Goal: Information Seeking & Learning: Learn about a topic

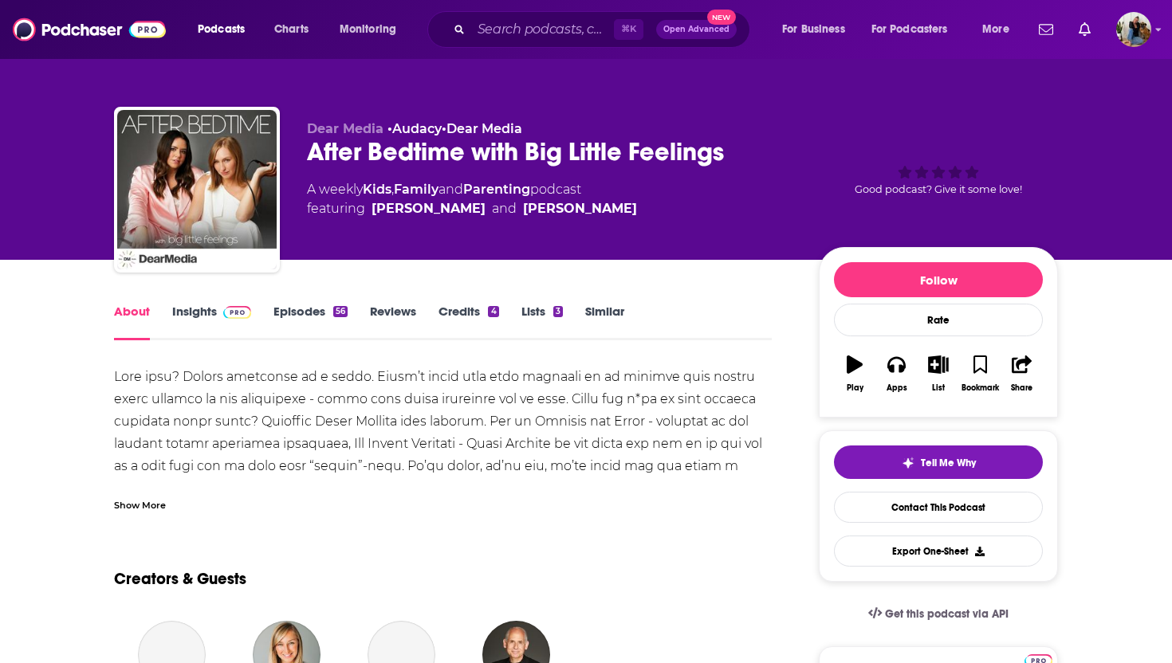
click at [525, 24] on input "Search podcasts, credits, & more..." at bounding box center [542, 30] width 143 height 26
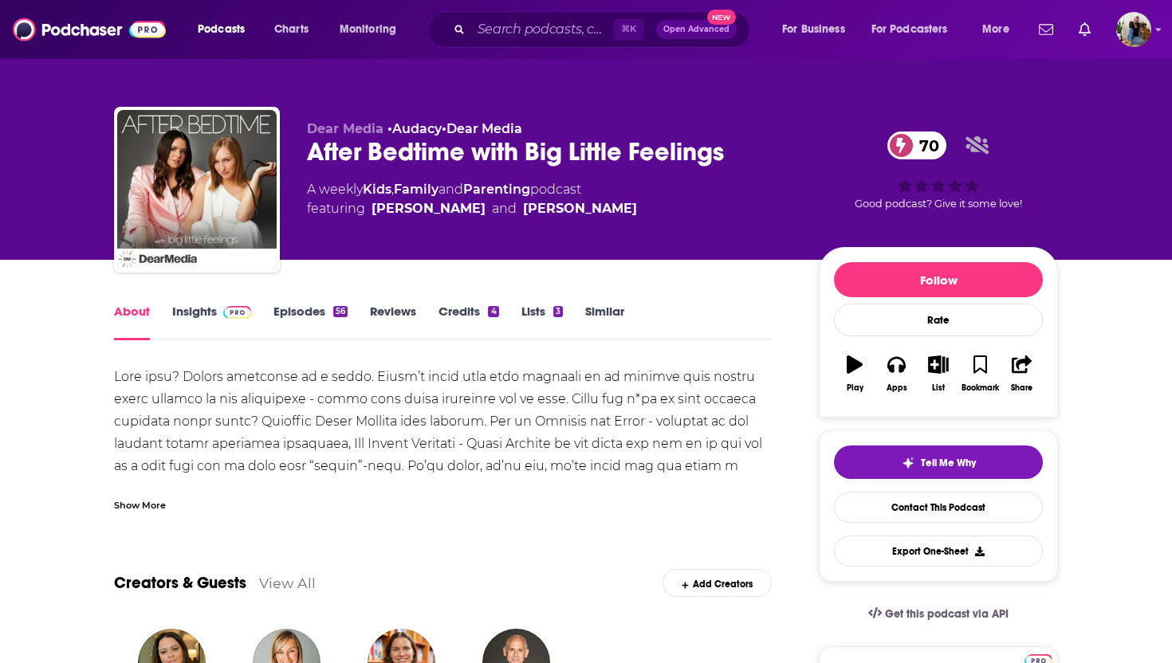
click at [503, 33] on input "Search podcasts, credits, & more..." at bounding box center [542, 30] width 143 height 26
click at [490, 30] on input "Search podcasts, credits, & more..." at bounding box center [542, 30] width 143 height 26
type input "The Experience Edge"
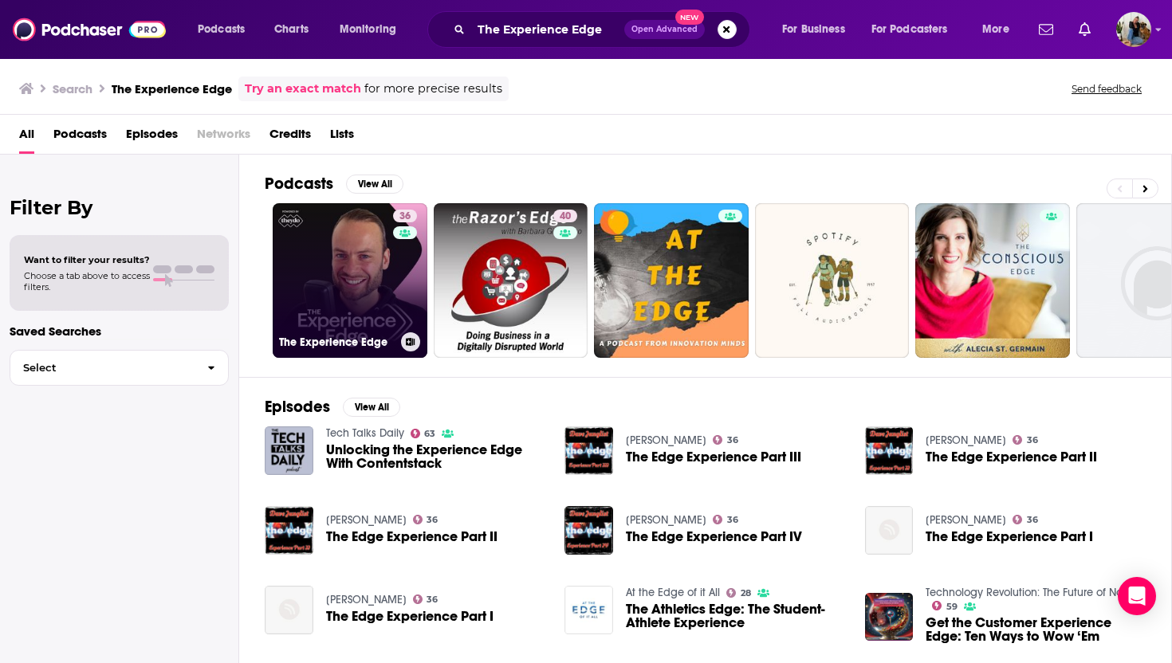
click at [361, 271] on link "36 The Experience Edge" at bounding box center [350, 280] width 155 height 155
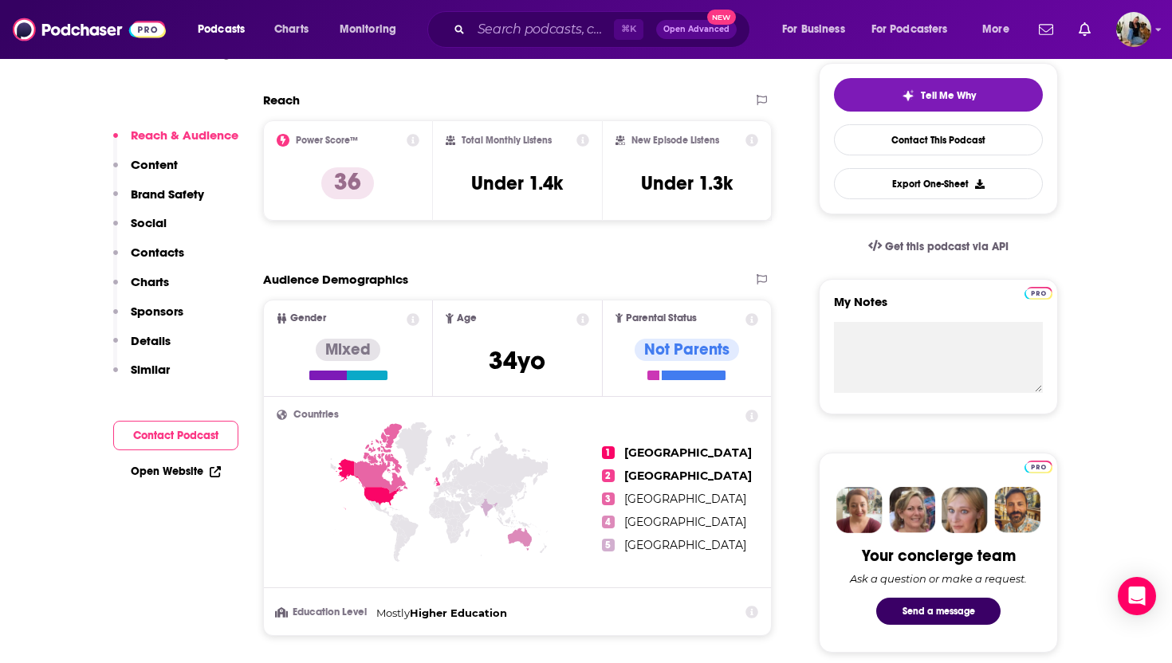
scroll to position [379, 0]
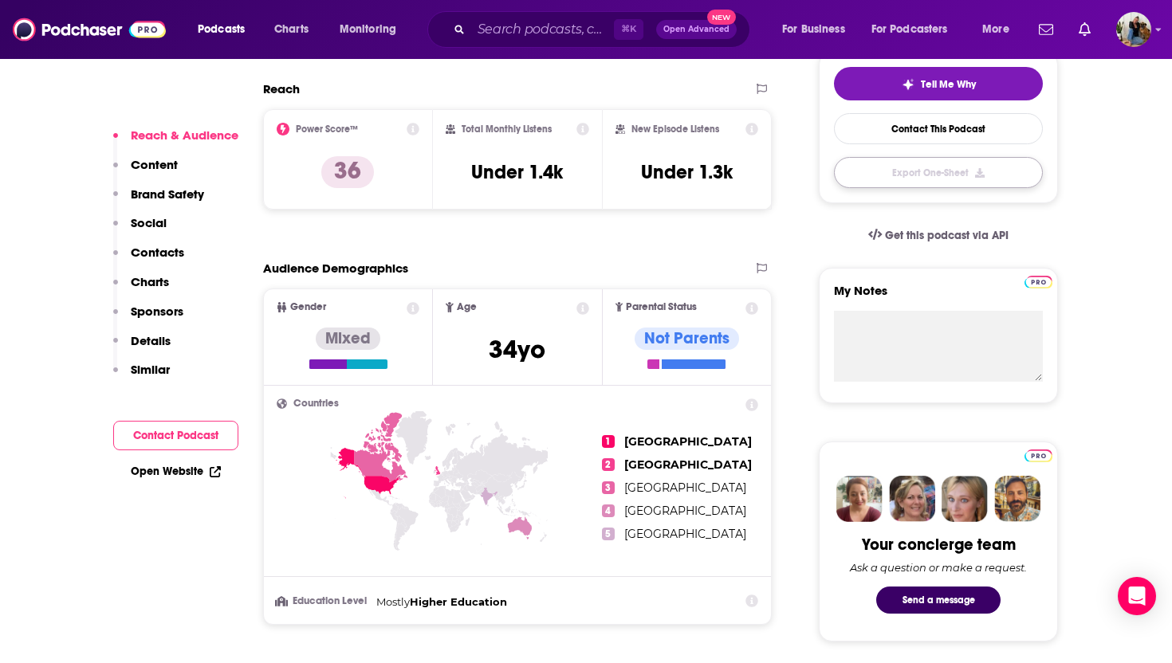
click at [927, 175] on button "Export One-Sheet" at bounding box center [938, 172] width 209 height 31
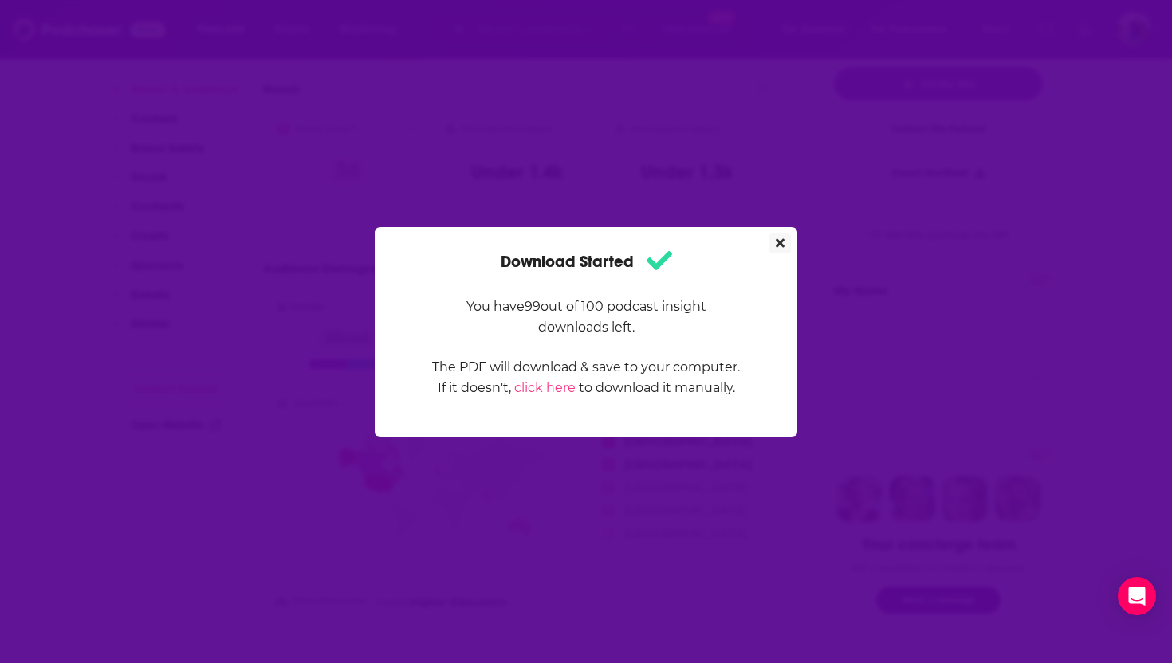
scroll to position [0, 0]
click at [782, 244] on icon "Close" at bounding box center [780, 242] width 9 height 9
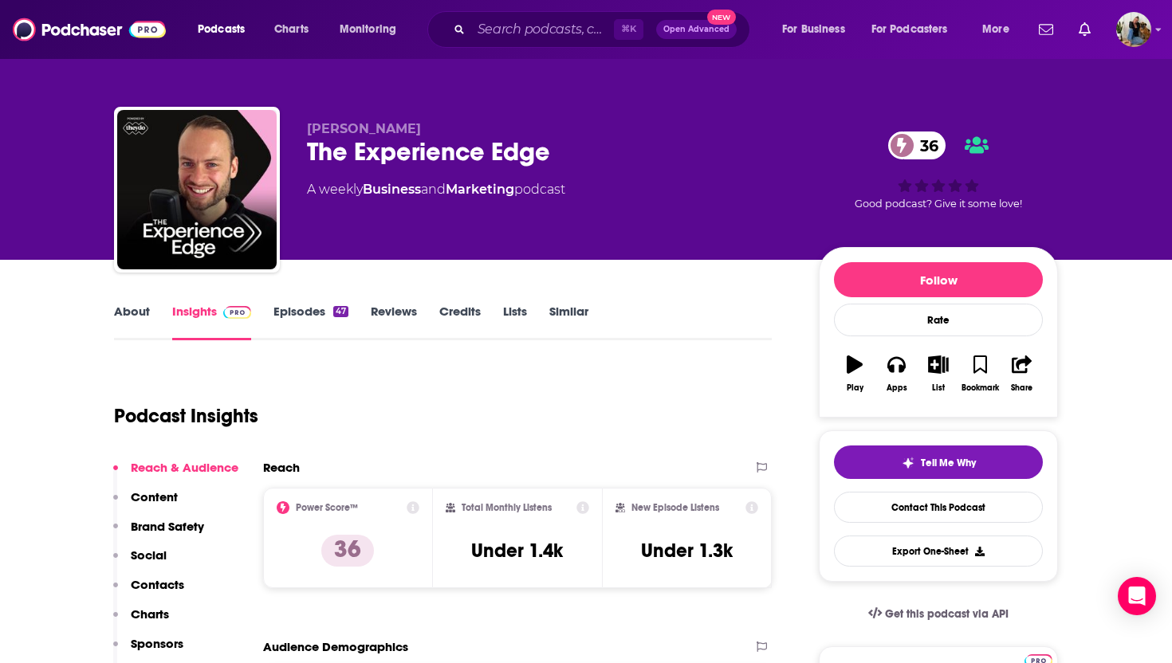
click at [126, 309] on link "About" at bounding box center [132, 322] width 36 height 37
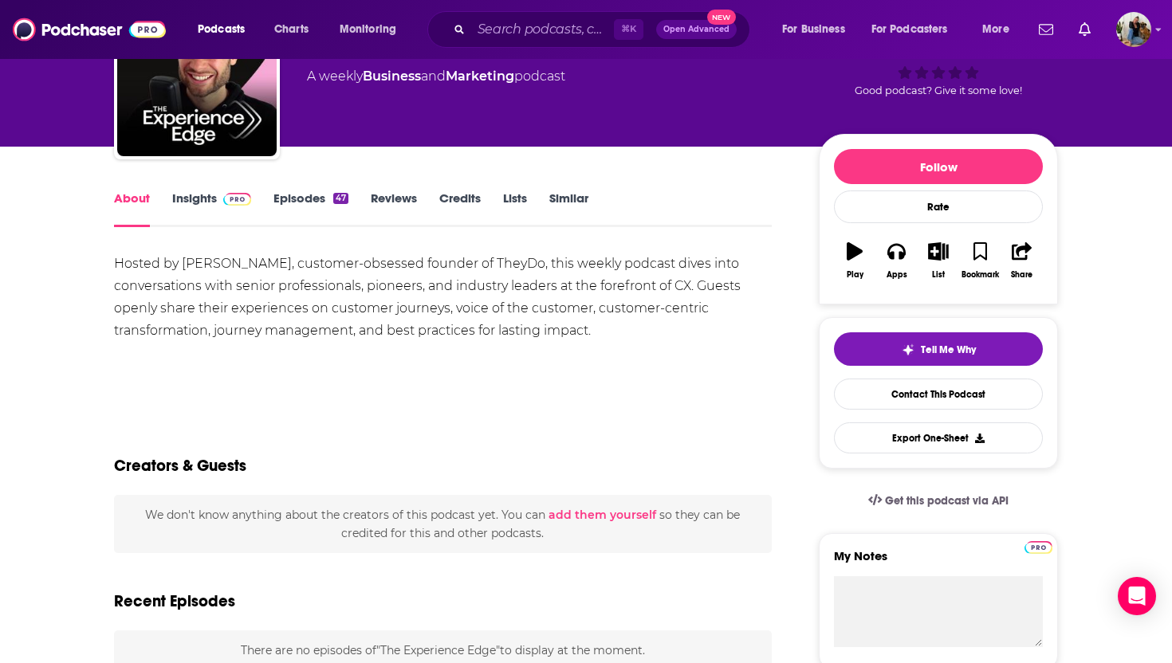
scroll to position [114, 0]
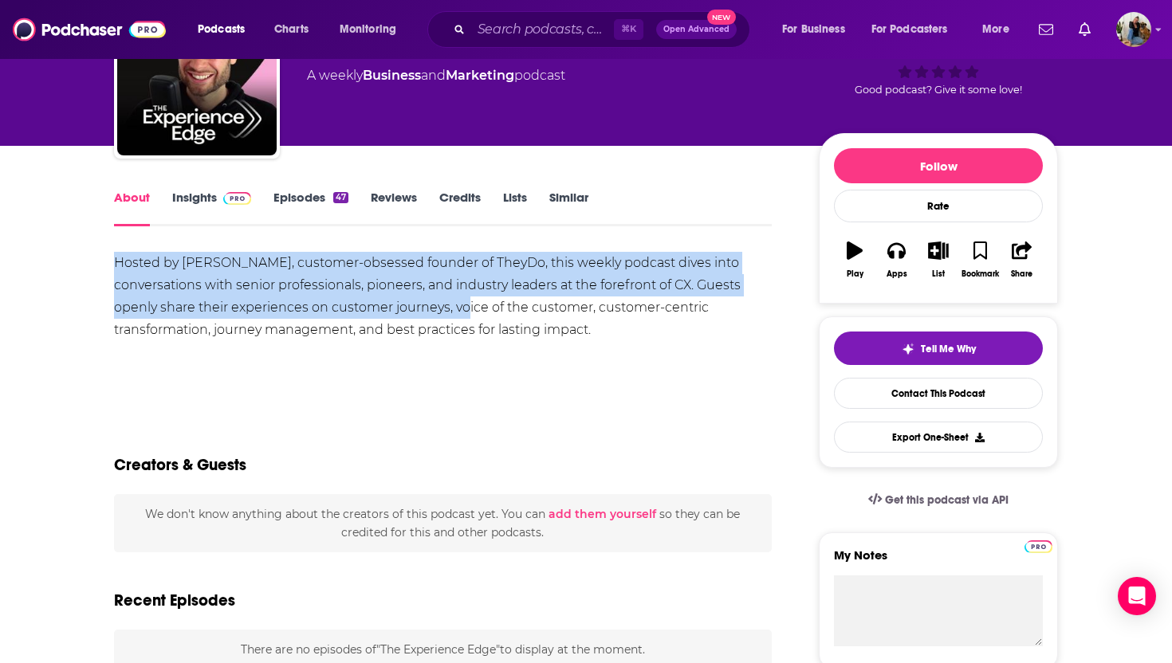
drag, startPoint x: 113, startPoint y: 263, endPoint x: 427, endPoint y: 300, distance: 315.5
click at [427, 302] on div "Hosted by [PERSON_NAME], customer-obsessed founder of TheyDo, this weekly podca…" at bounding box center [443, 296] width 658 height 89
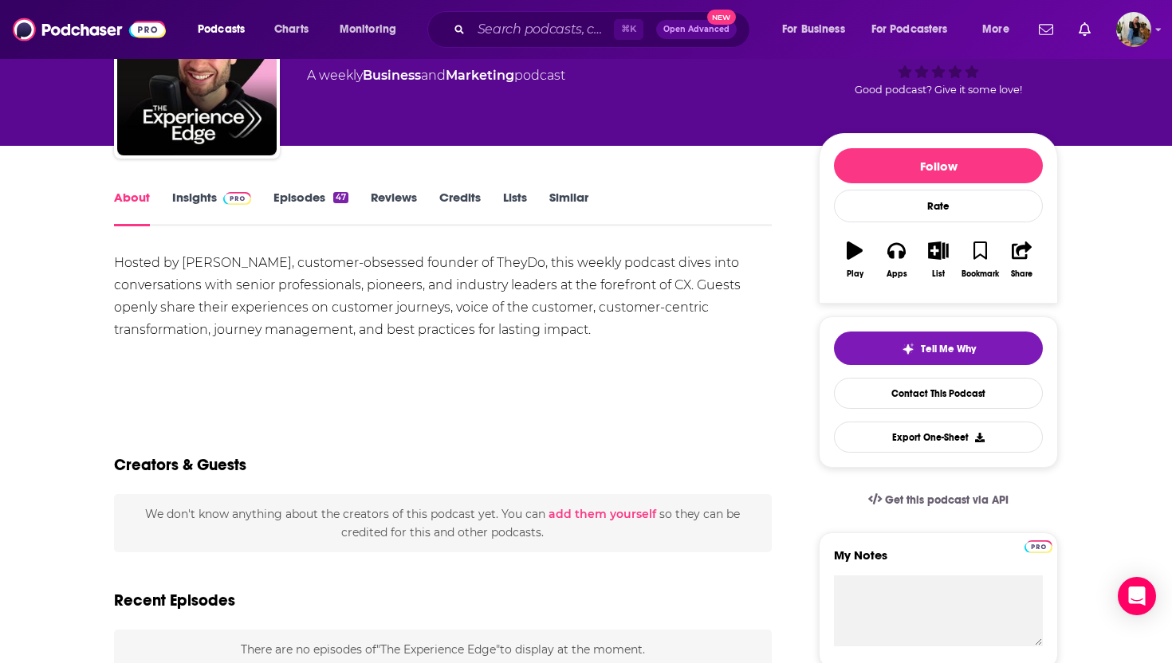
click at [596, 331] on div "Hosted by [PERSON_NAME], customer-obsessed founder of TheyDo, this weekly podca…" at bounding box center [443, 296] width 658 height 89
drag, startPoint x: 505, startPoint y: 325, endPoint x: 120, endPoint y: 269, distance: 389.1
click at [120, 269] on div "Hosted by [PERSON_NAME], customer-obsessed founder of TheyDo, this weekly podca…" at bounding box center [443, 296] width 658 height 89
copy div "osted by Jochem van der Veer, customer-obsessed founder of TheyDo, this weekly …"
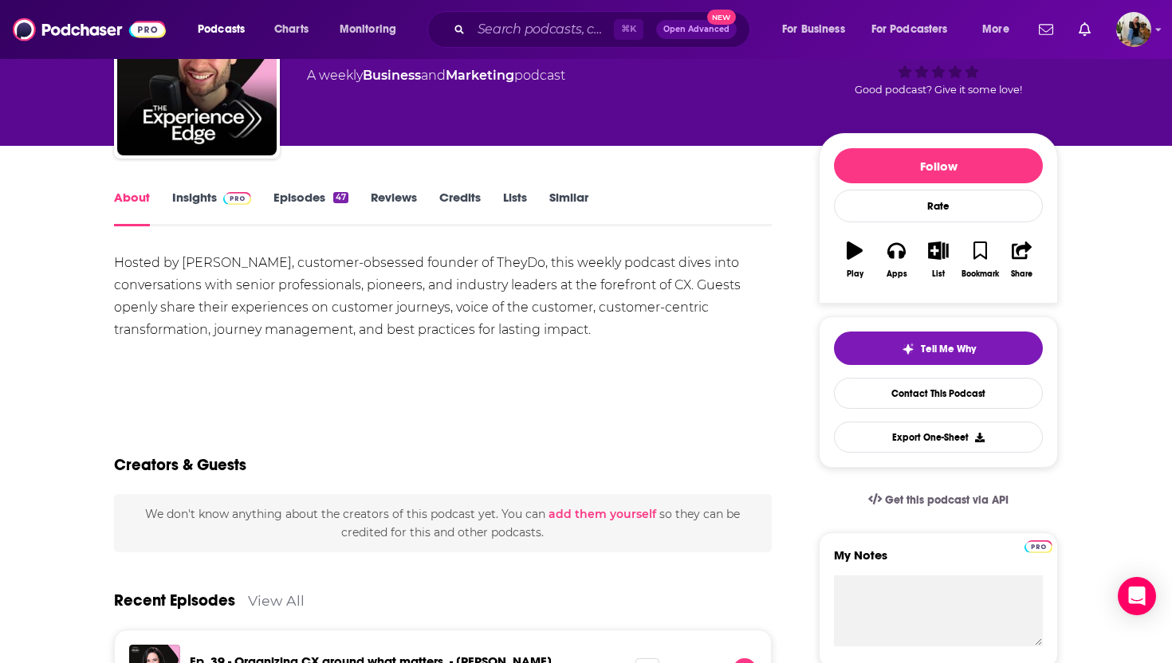
click at [119, 266] on div "Hosted by [PERSON_NAME], customer-obsessed founder of TheyDo, this weekly podca…" at bounding box center [443, 296] width 658 height 89
drag, startPoint x: 112, startPoint y: 262, endPoint x: 628, endPoint y: 322, distance: 520.2
copy div "Hosted by [PERSON_NAME], customer-obsessed founder of TheyDo, this weekly podca…"
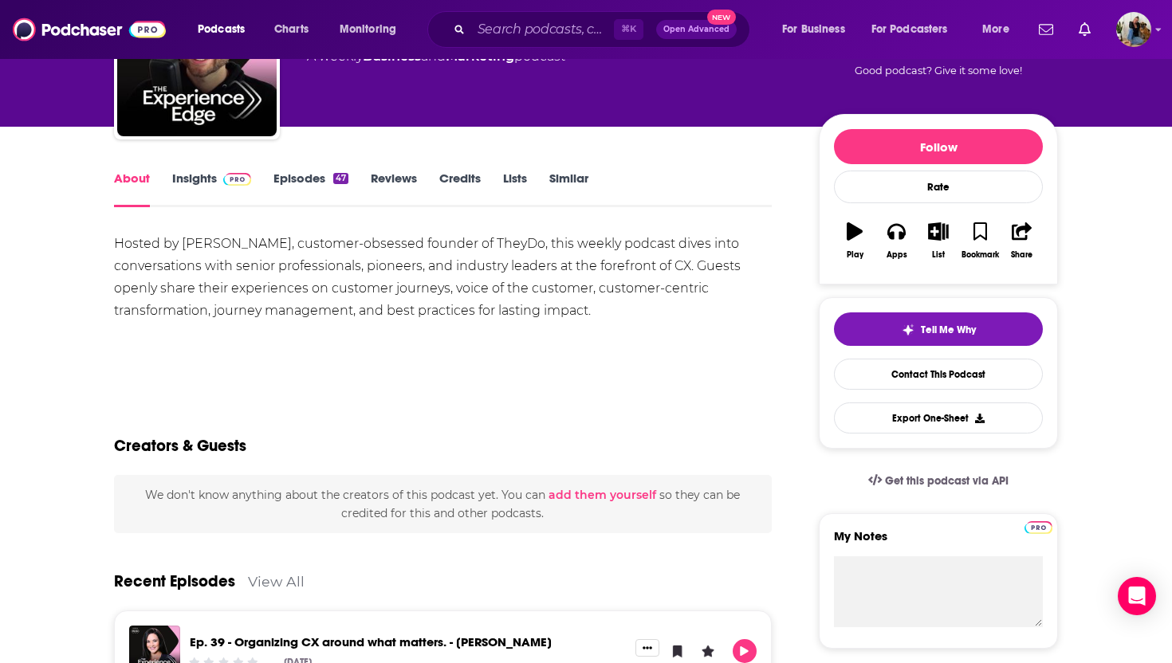
scroll to position [0, 0]
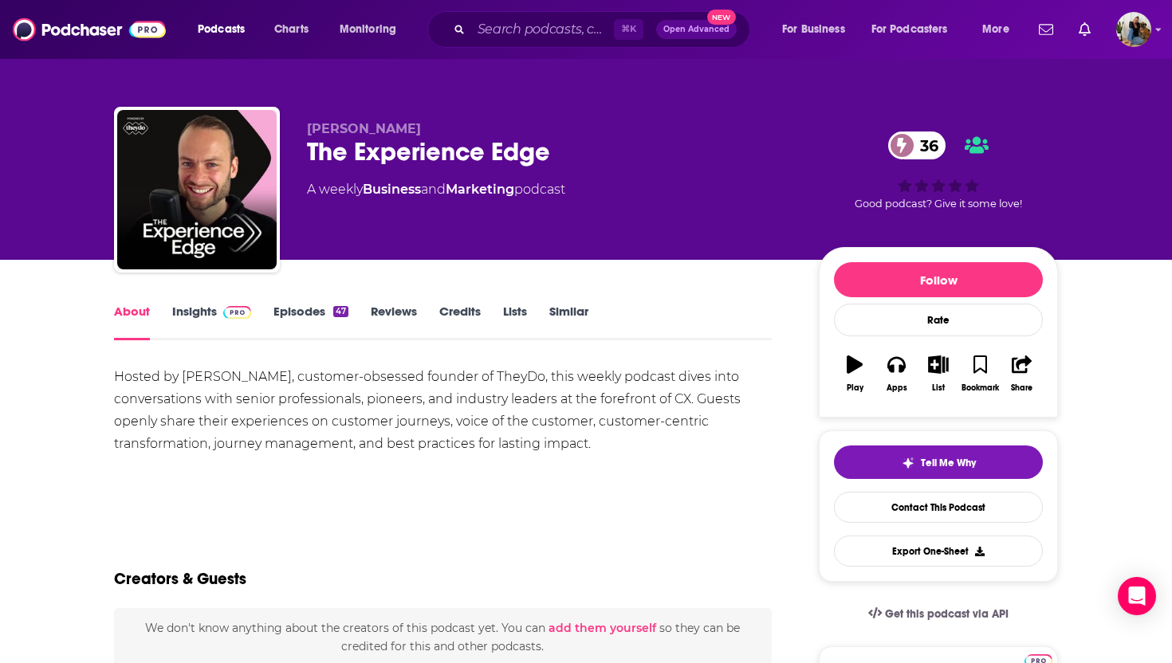
click at [285, 314] on link "Episodes 47" at bounding box center [310, 322] width 75 height 37
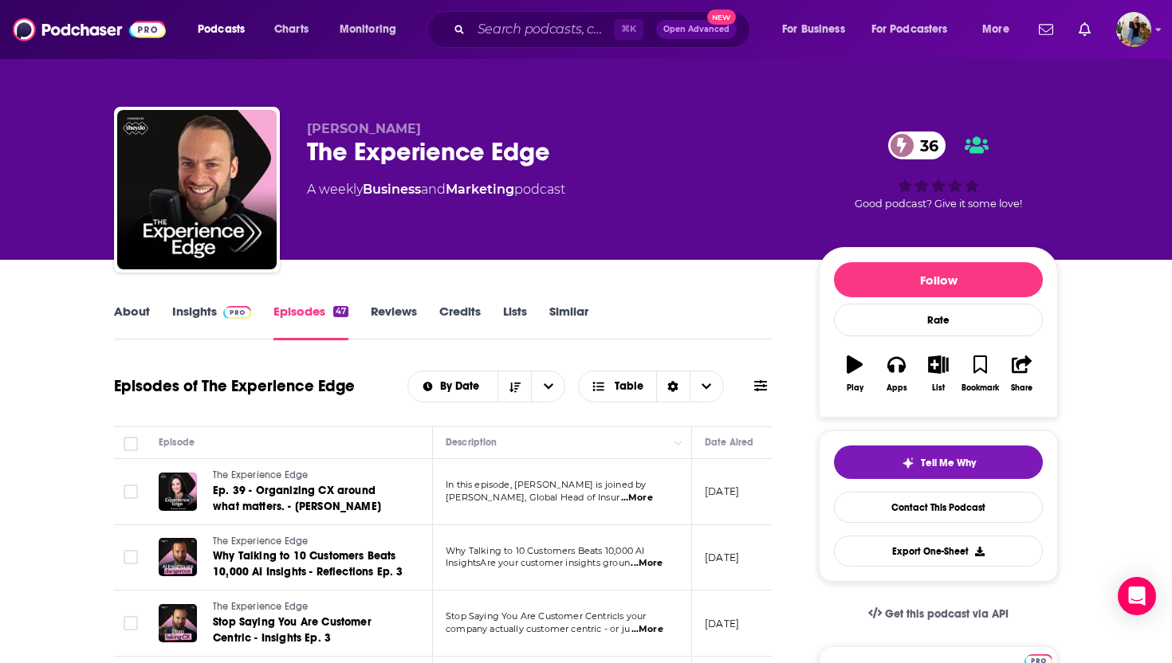
click at [192, 310] on link "Insights" at bounding box center [211, 322] width 79 height 37
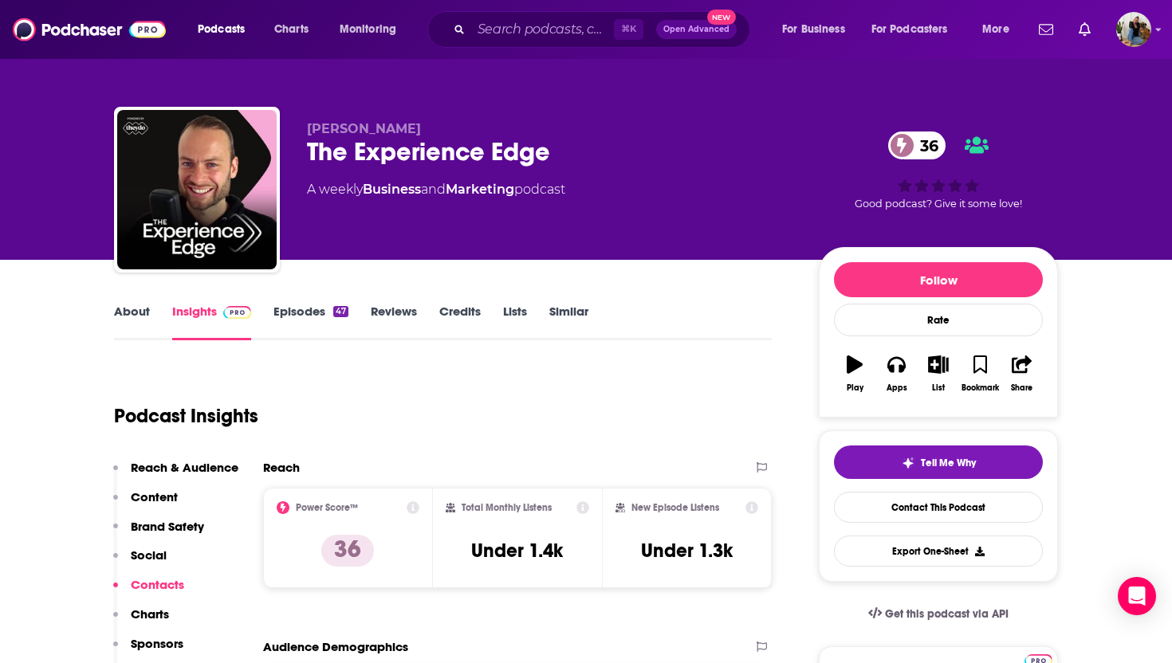
click at [297, 313] on link "Episodes 47" at bounding box center [310, 322] width 75 height 37
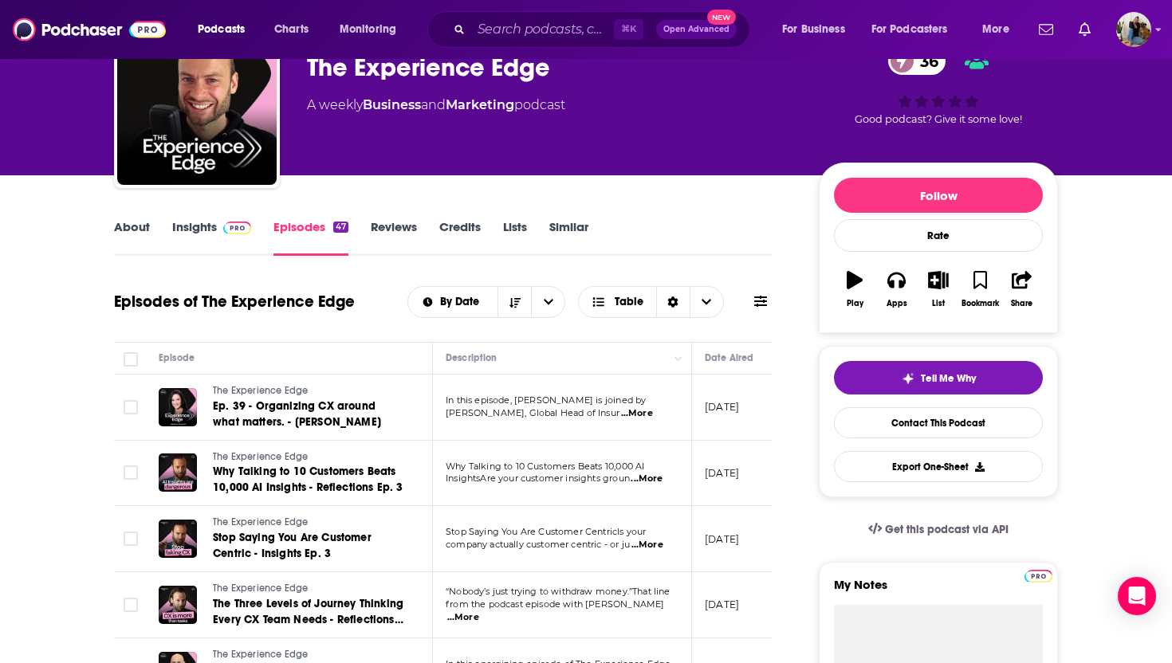
scroll to position [192, 0]
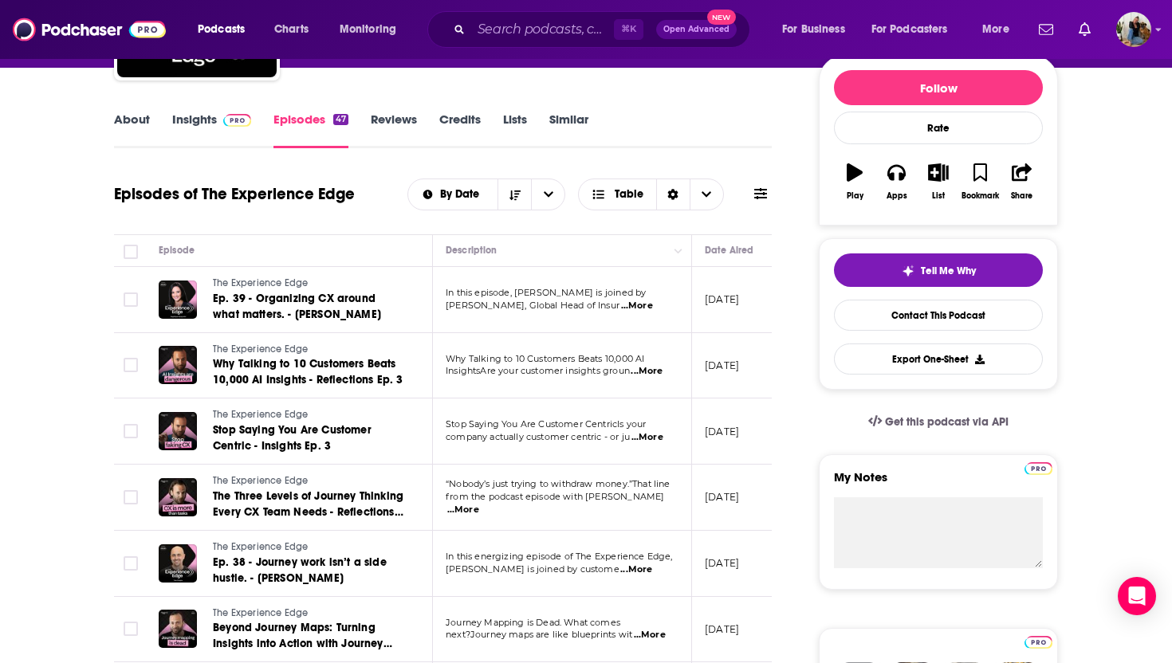
click at [653, 306] on span "...More" at bounding box center [637, 306] width 32 height 13
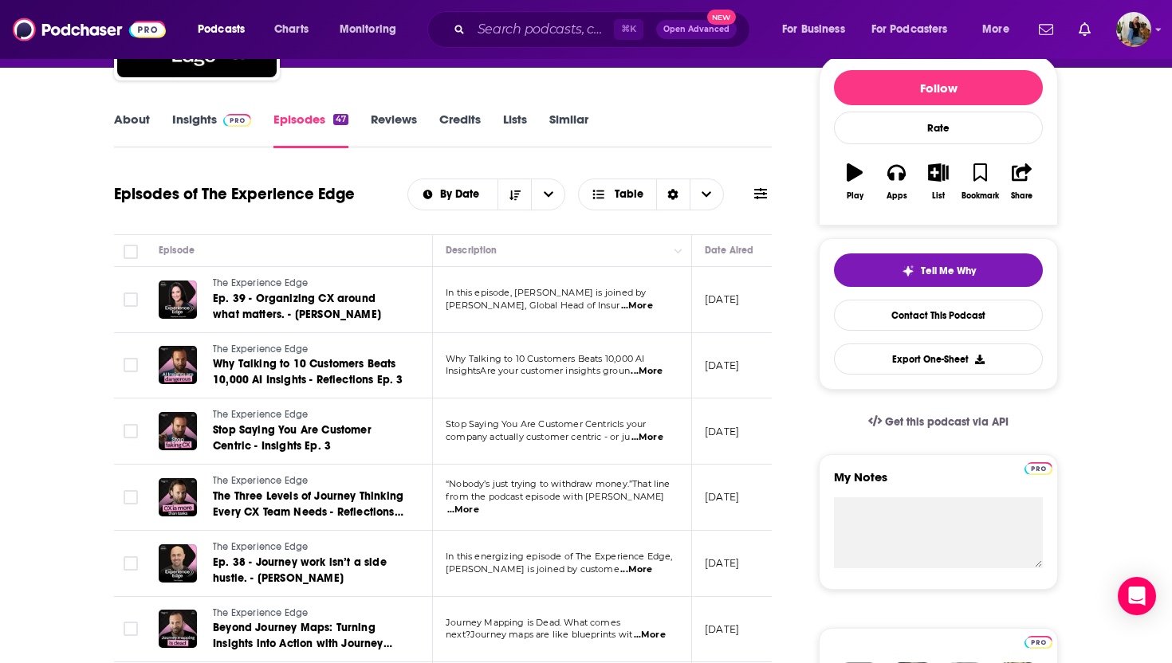
click at [643, 375] on span "...More" at bounding box center [647, 371] width 32 height 13
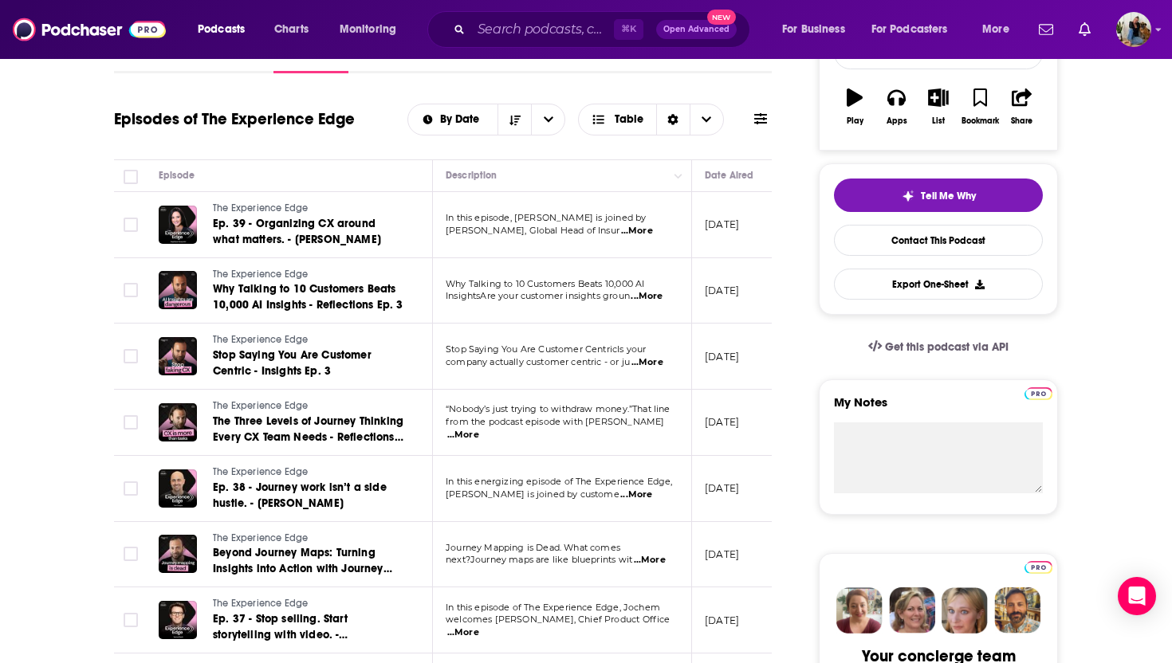
click at [646, 490] on span "...More" at bounding box center [636, 495] width 32 height 13
drag, startPoint x: 603, startPoint y: 213, endPoint x: 536, endPoint y: 380, distance: 180.3
click at [651, 493] on span "...More" at bounding box center [636, 495] width 32 height 13
drag, startPoint x: 603, startPoint y: 212, endPoint x: 598, endPoint y: 462, distance: 250.4
click at [652, 494] on span "...More" at bounding box center [636, 495] width 32 height 13
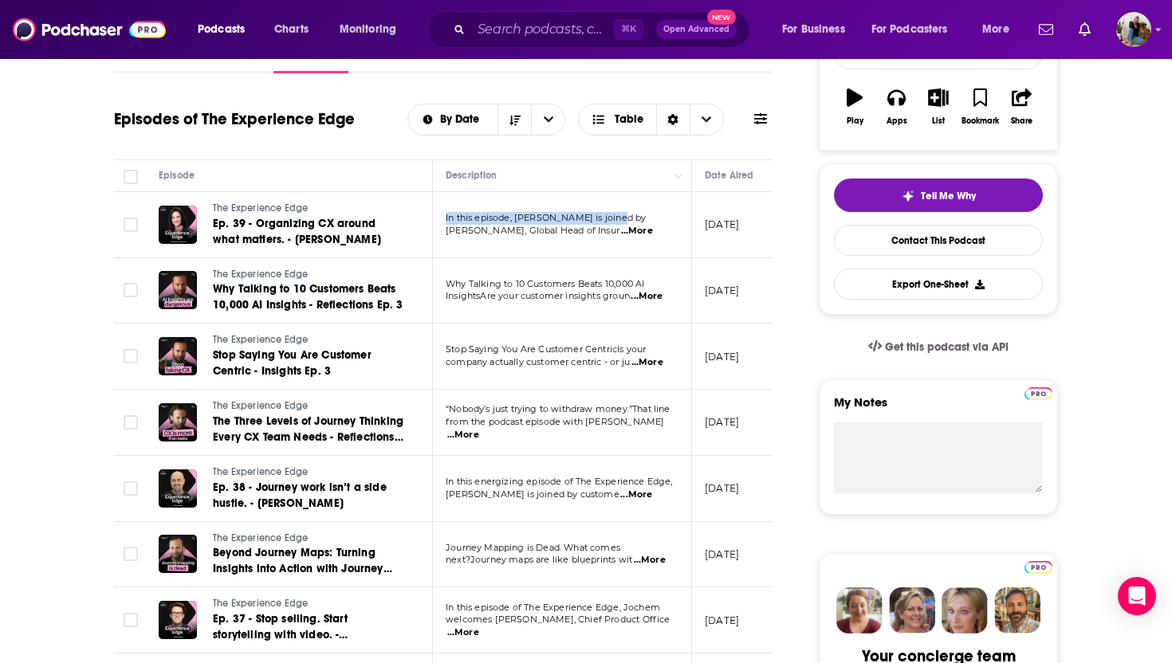
drag, startPoint x: 605, startPoint y: 212, endPoint x: 622, endPoint y: 214, distance: 16.8
click at [588, 487] on span "In this energizing episode of The Experience Edge," at bounding box center [559, 481] width 227 height 11
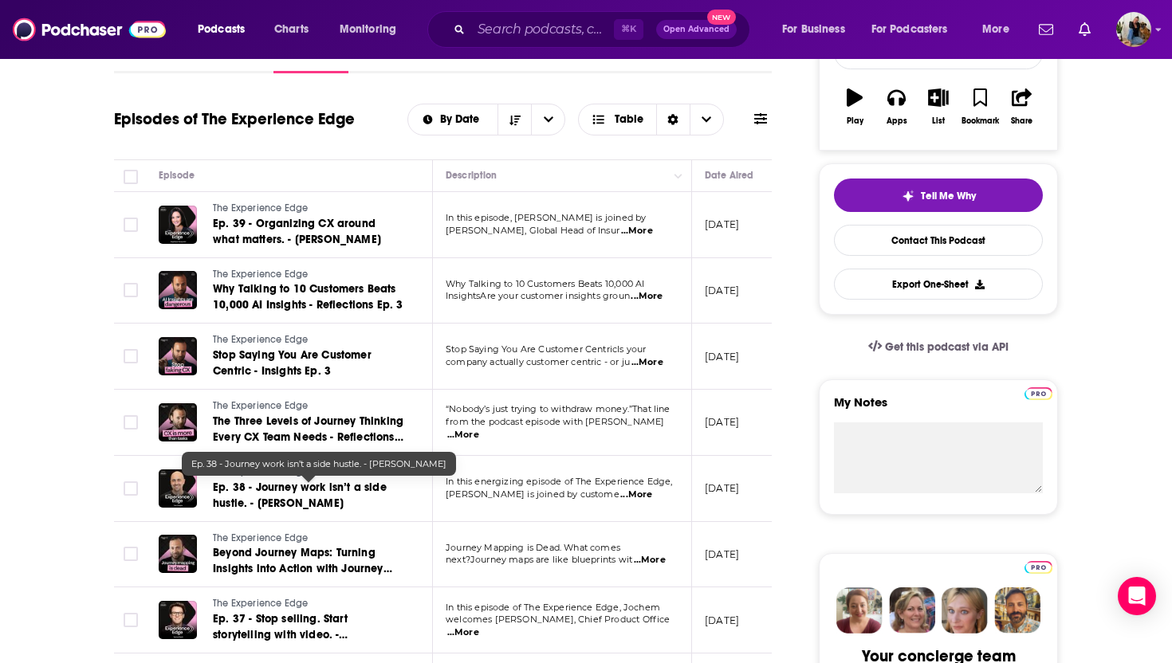
click at [258, 498] on span "Ep. 38 - Journey work isn’t a side hustle. - [PERSON_NAME]" at bounding box center [300, 496] width 174 height 30
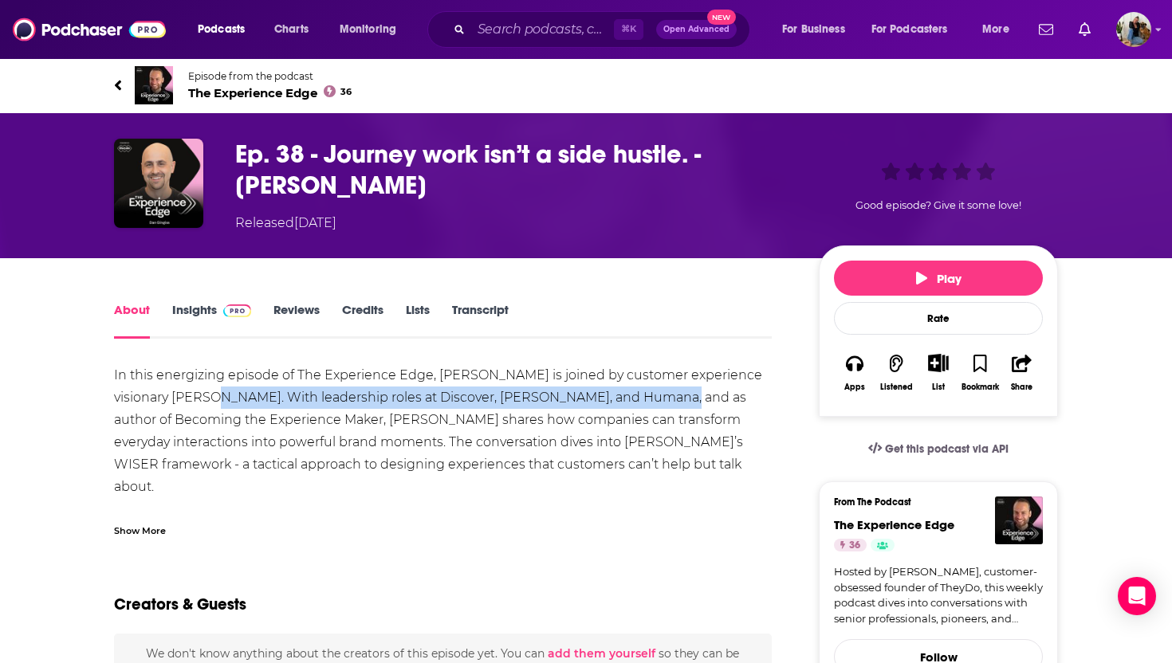
drag, startPoint x: 246, startPoint y: 397, endPoint x: 701, endPoint y: 401, distance: 454.5
copy div "Dan Gingiss. With leadership roles at Discover, McDonald's, and Humana"
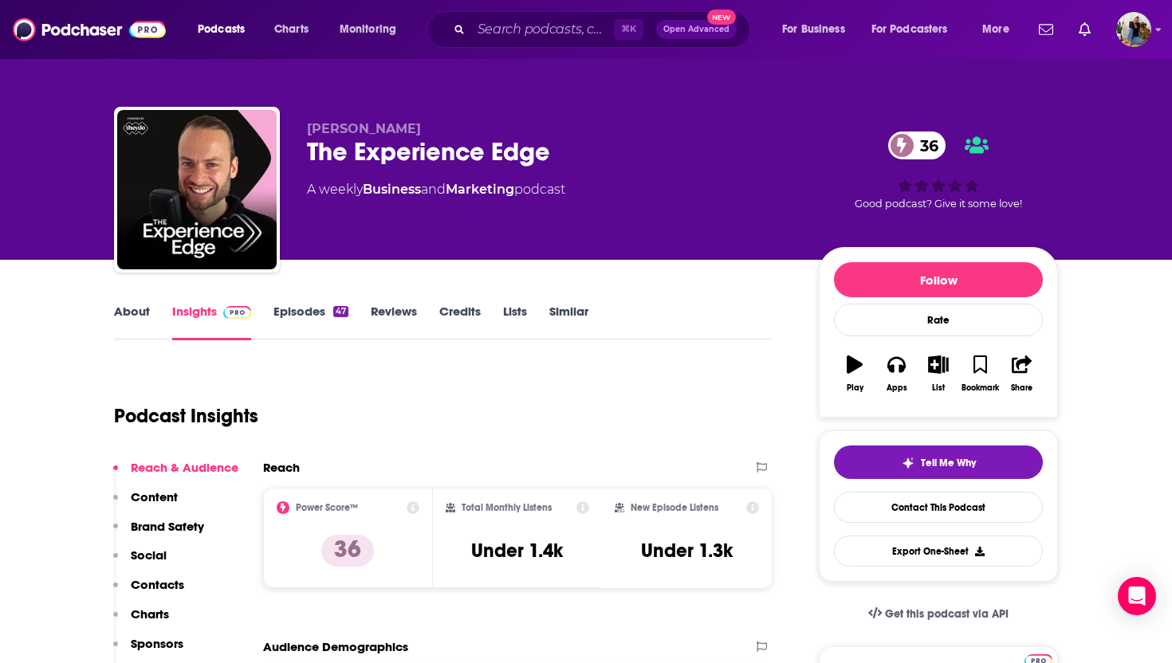
click at [303, 309] on link "Episodes 47" at bounding box center [310, 322] width 75 height 37
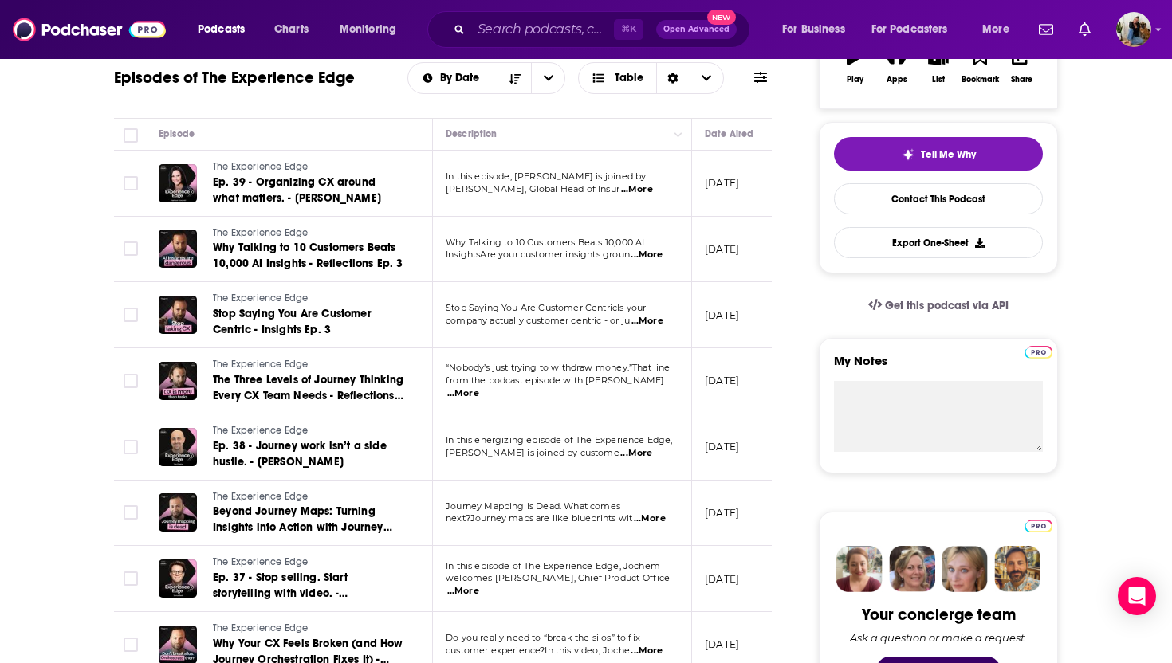
scroll to position [462, 0]
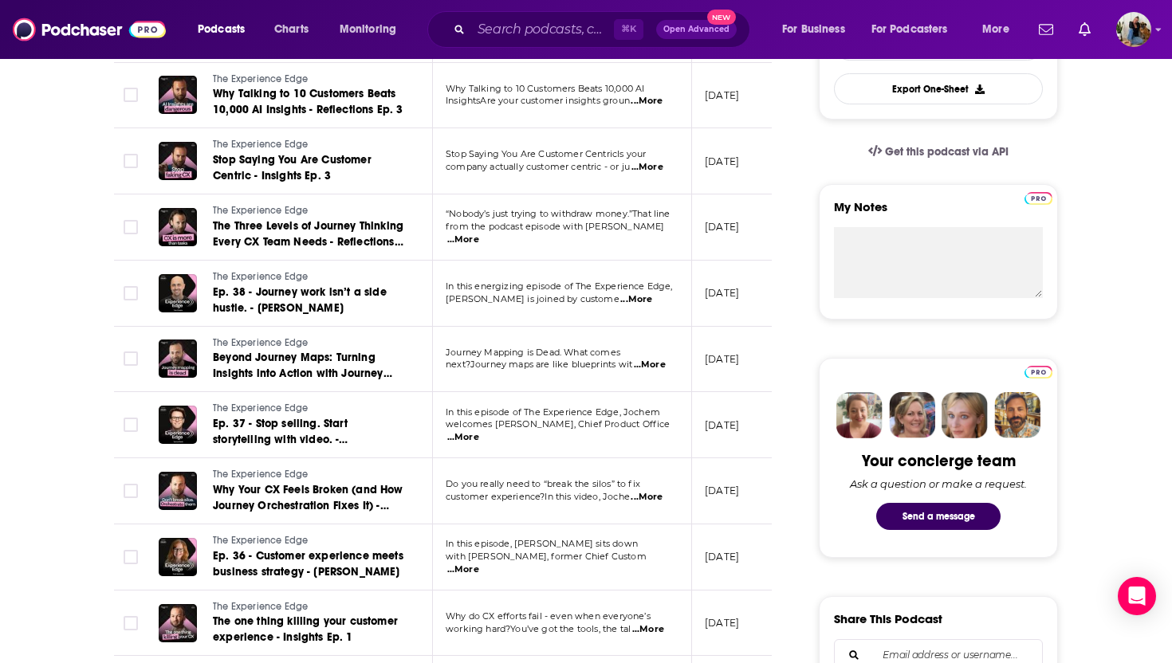
click at [653, 368] on span "...More" at bounding box center [650, 365] width 32 height 13
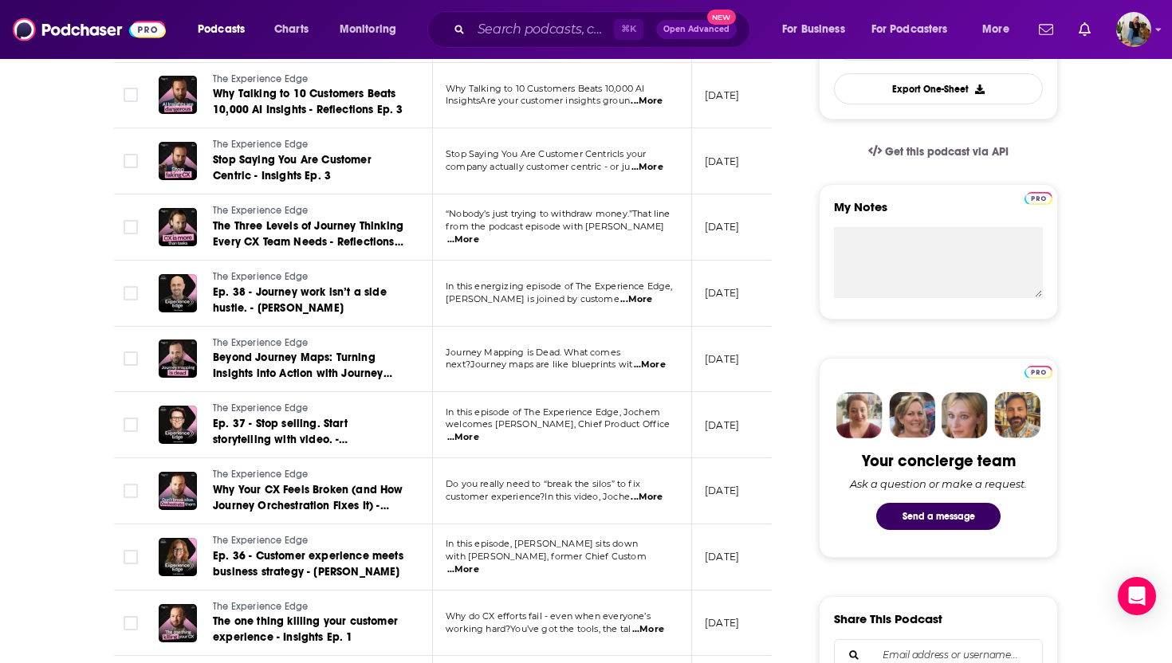
click at [479, 431] on span "...More" at bounding box center [463, 437] width 32 height 13
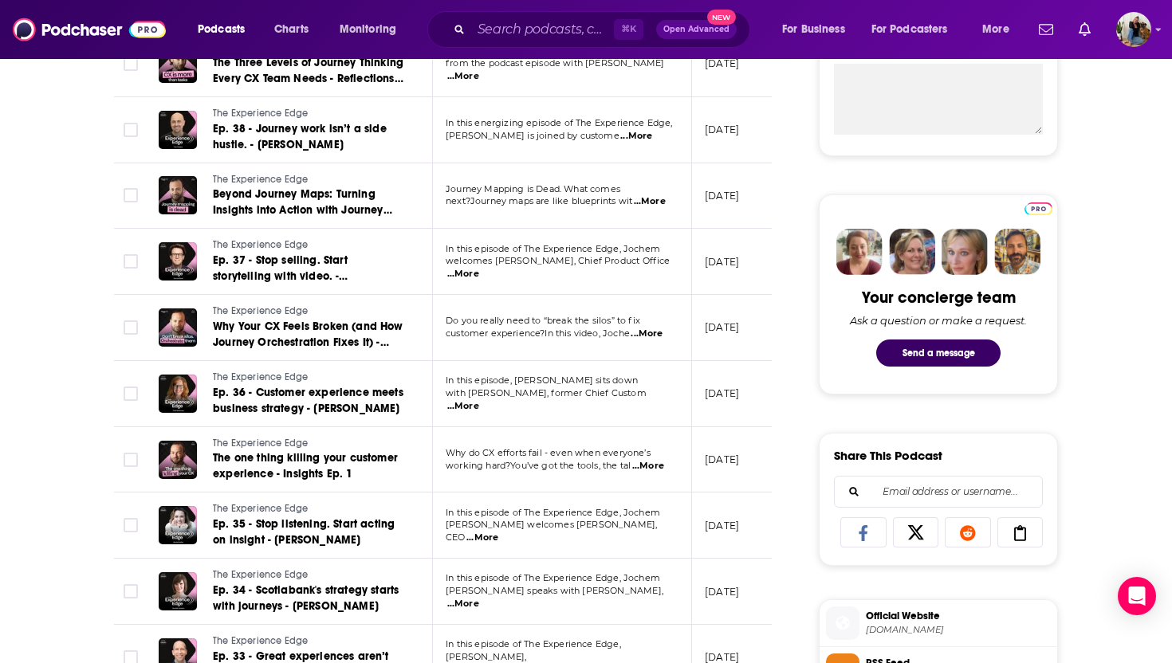
scroll to position [636, 0]
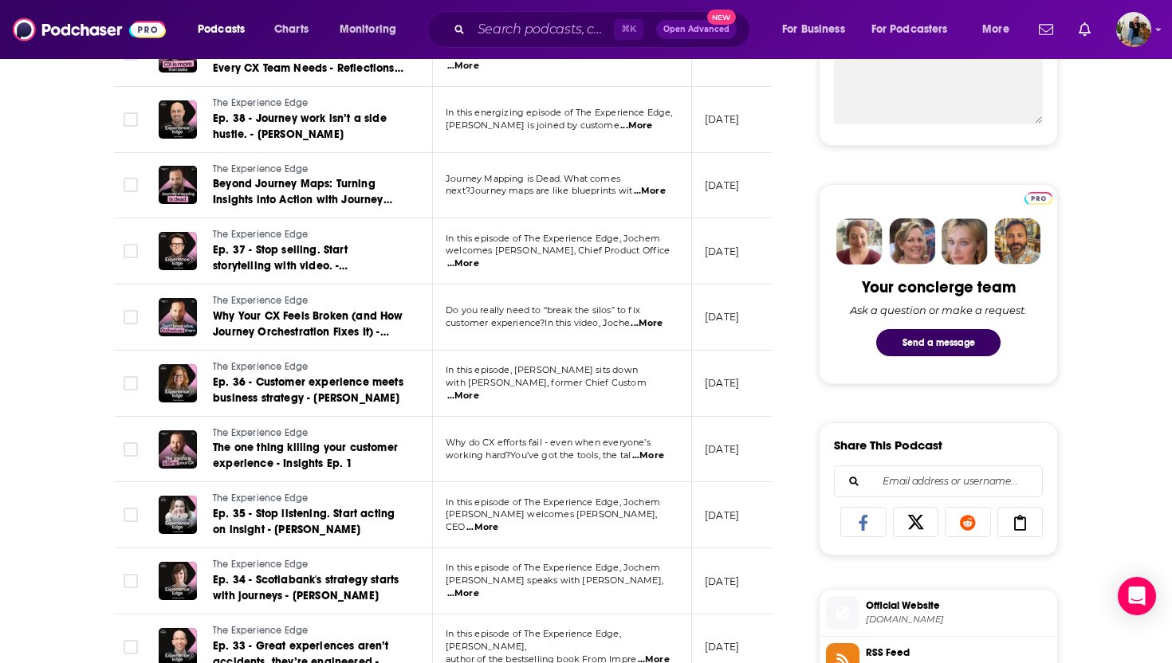
click at [646, 325] on span "...More" at bounding box center [647, 323] width 32 height 13
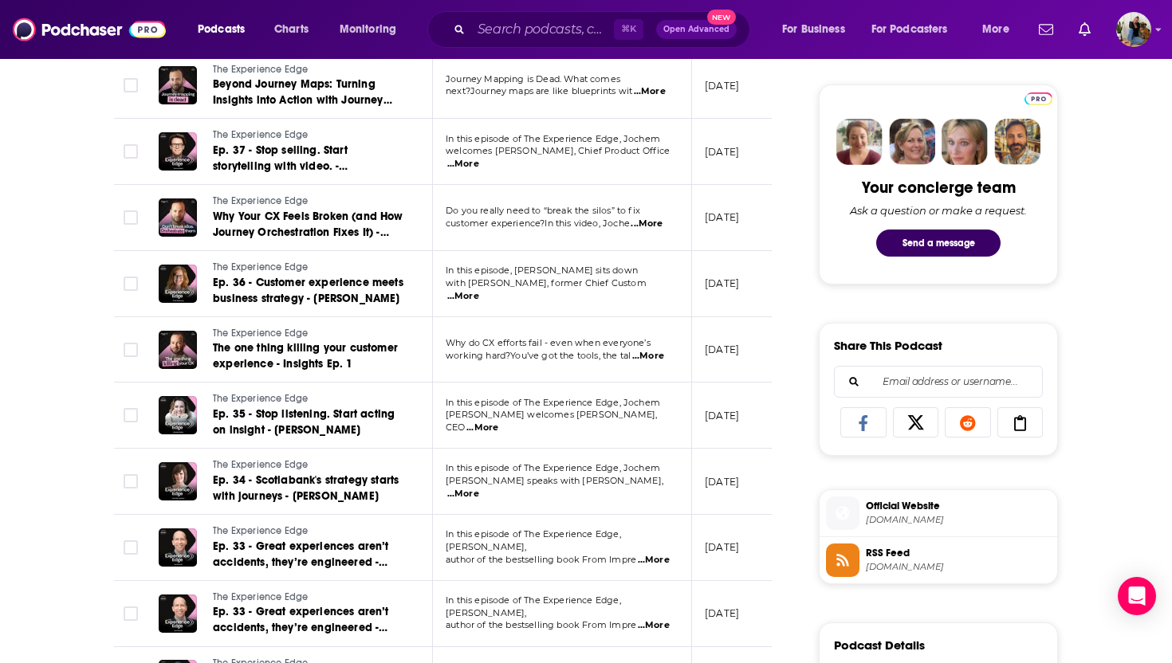
scroll to position [762, 0]
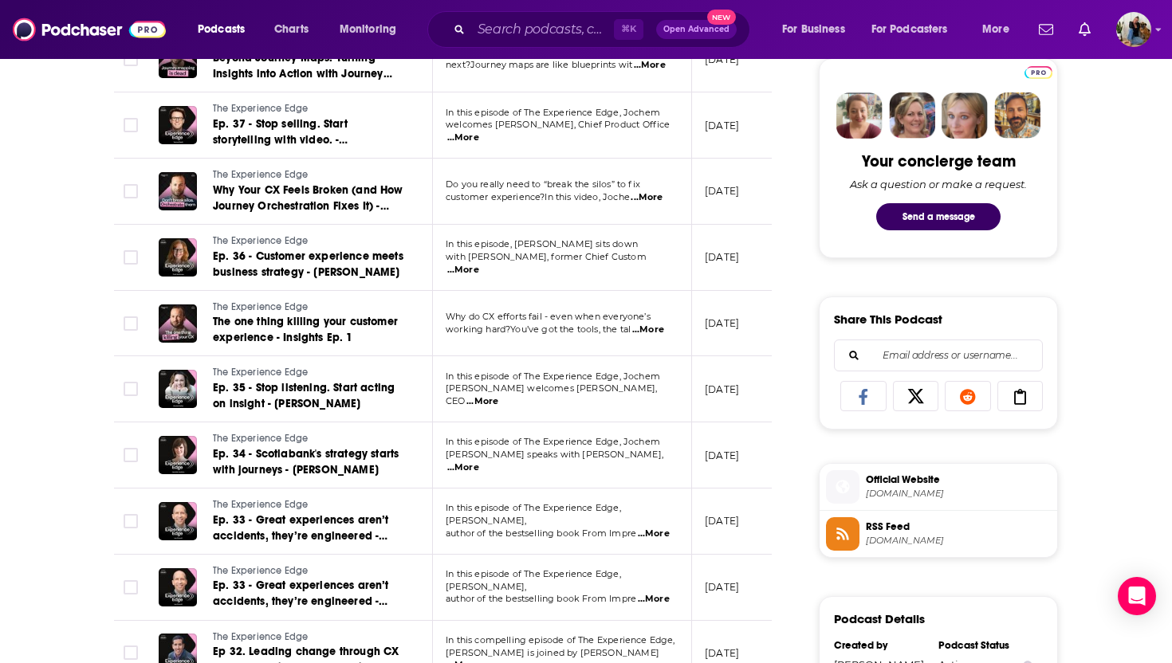
click at [498, 395] on span "...More" at bounding box center [482, 401] width 32 height 13
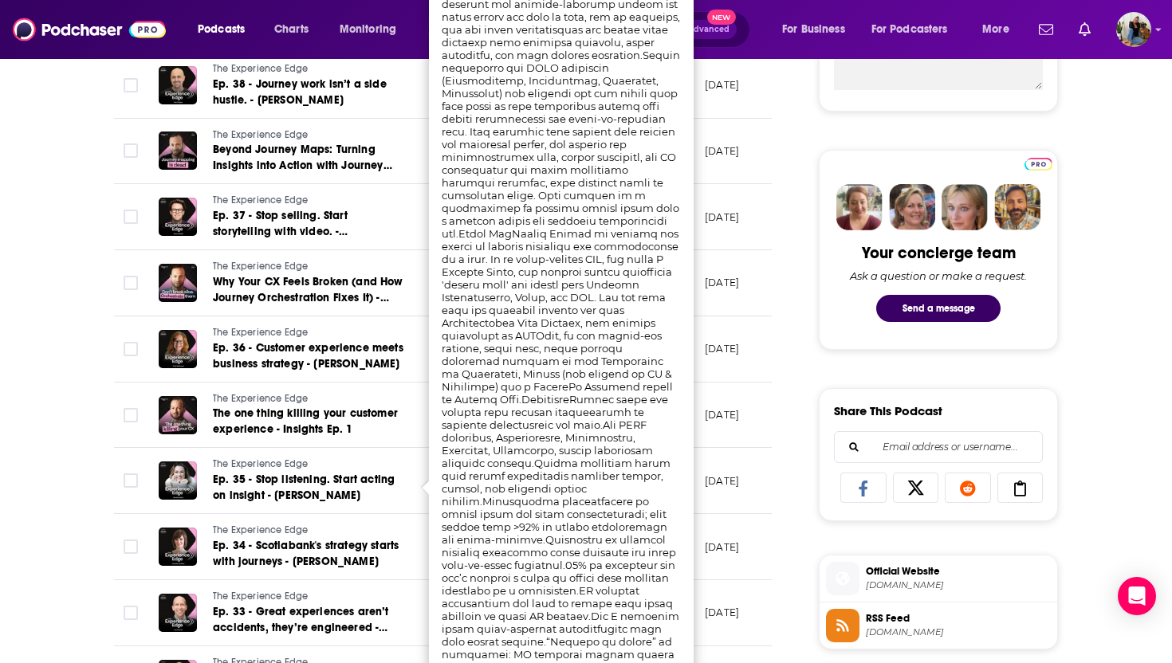
scroll to position [604, 0]
